Goal: Information Seeking & Learning: Learn about a topic

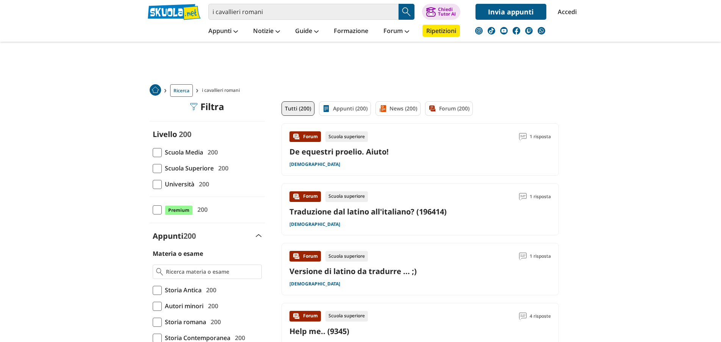
click at [157, 166] on span at bounding box center [157, 168] width 9 height 9
click at [153, 168] on input "Scuola Superiore 200" at bounding box center [153, 168] width 0 height 0
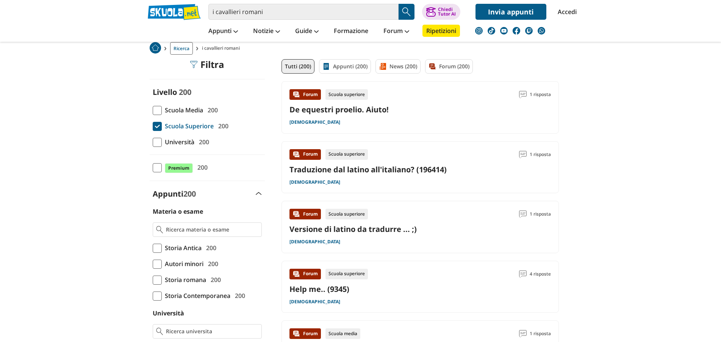
scroll to position [77, 0]
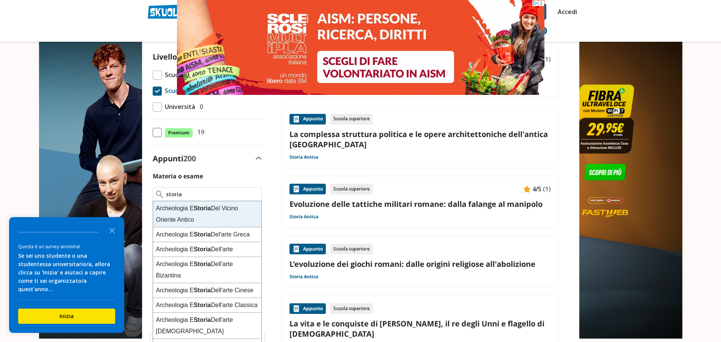
type input "storia"
click at [83, 167] on img at bounding box center [70, 138] width 141 height 277
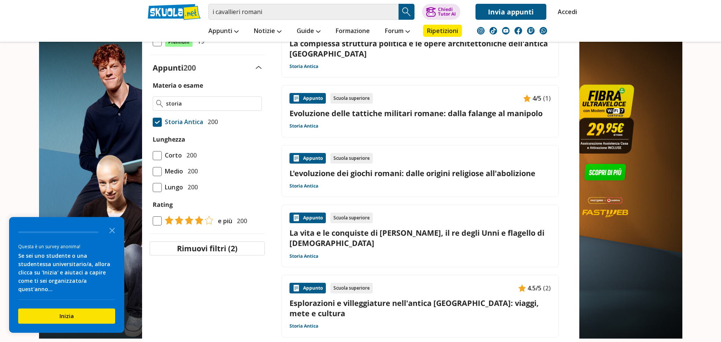
scroll to position [193, 0]
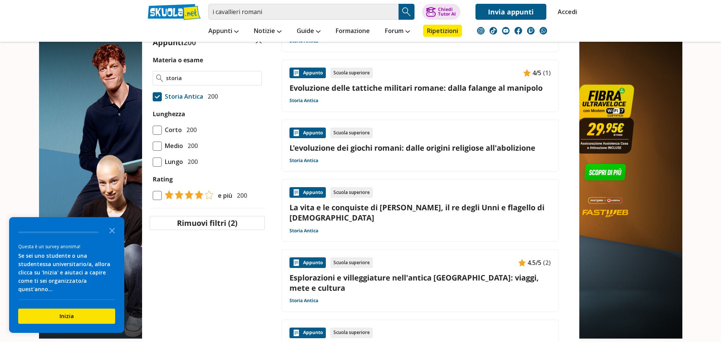
click at [159, 131] on span at bounding box center [157, 129] width 9 height 9
click at [153, 130] on input "Corto 200" at bounding box center [153, 130] width 0 height 0
click at [212, 225] on button "Rimuovi filtri (2)" at bounding box center [207, 223] width 115 height 14
